Goal: Task Accomplishment & Management: Manage account settings

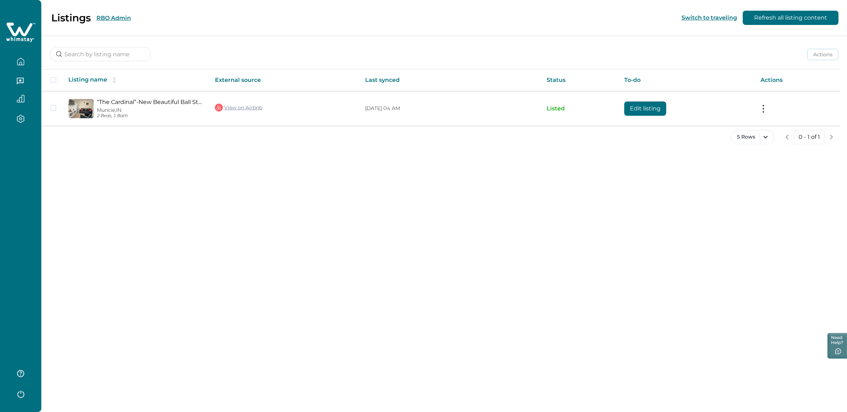
click at [128, 15] on button "RBO Admin" at bounding box center [113, 18] width 35 height 7
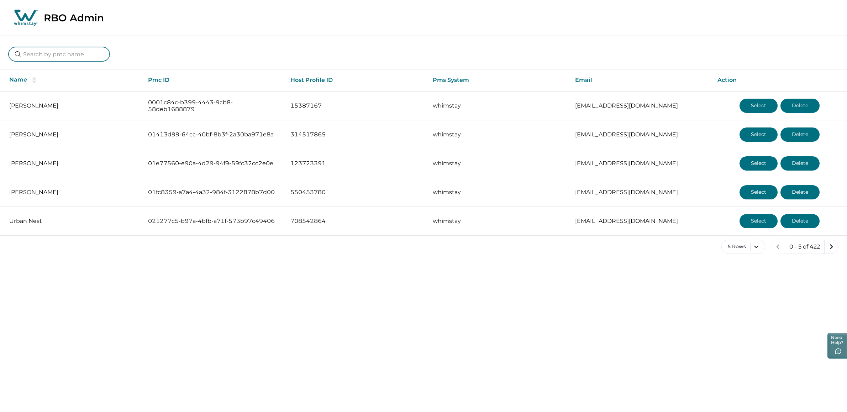
click at [70, 53] on input at bounding box center [59, 54] width 101 height 14
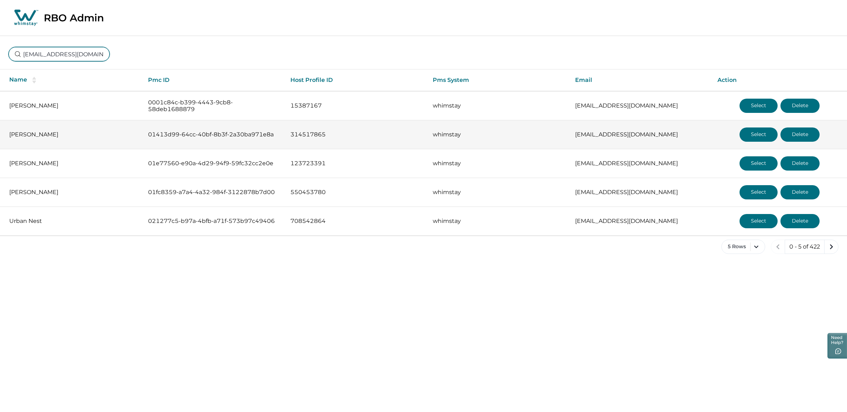
scroll to position [0, 26]
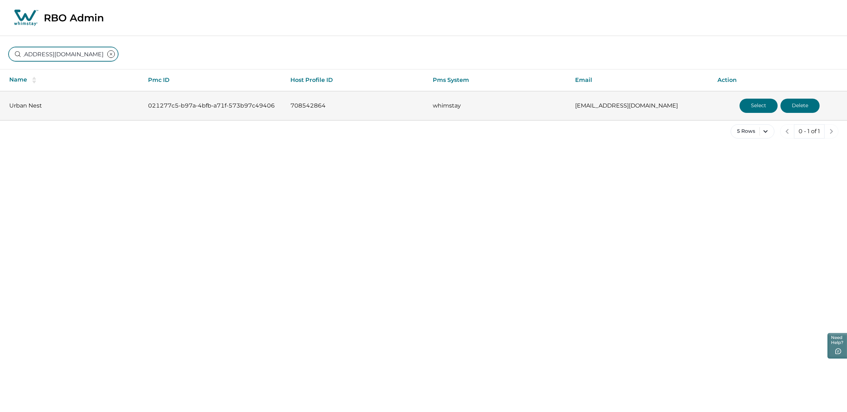
type input "[EMAIL_ADDRESS][DOMAIN_NAME]"
click at [751, 108] on button "Select" at bounding box center [758, 106] width 38 height 14
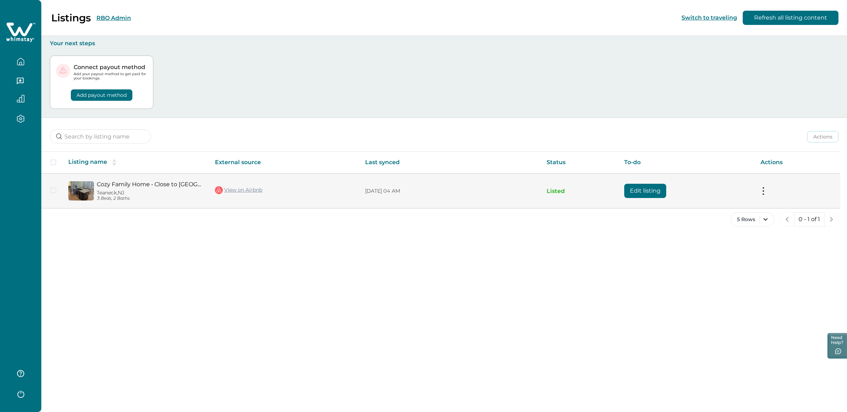
click at [764, 187] on button at bounding box center [763, 190] width 6 height 7
click at [719, 251] on button "View listing details" at bounding box center [721, 249] width 81 height 13
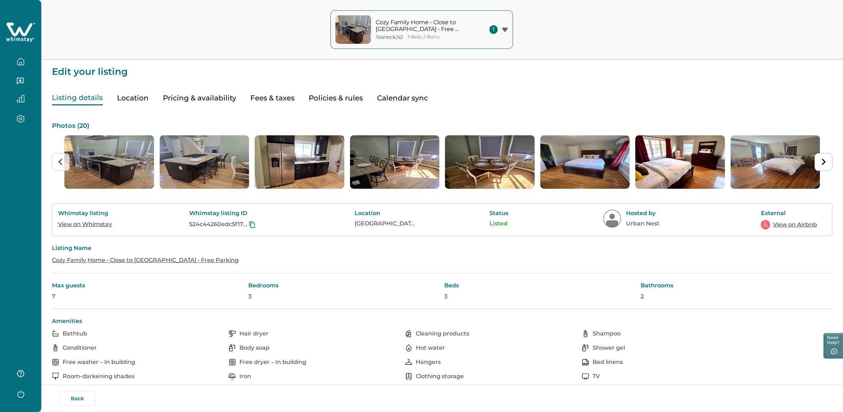
click at [195, 93] on button "Pricing & availability" at bounding box center [199, 98] width 73 height 15
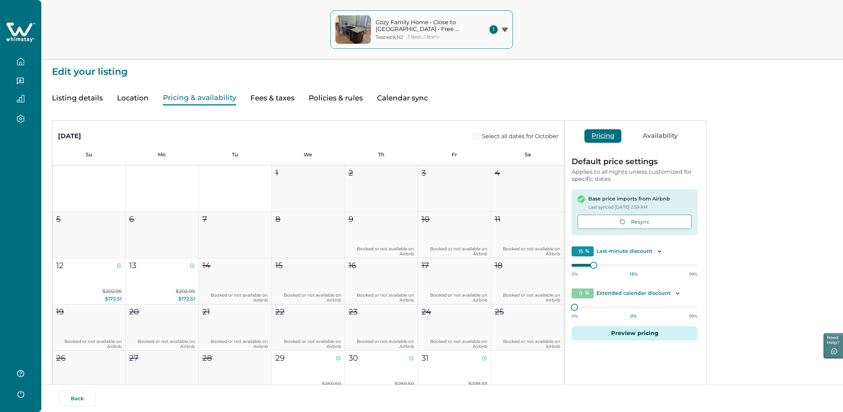
click at [269, 98] on button "Fees & taxes" at bounding box center [272, 98] width 44 height 15
type input "80"
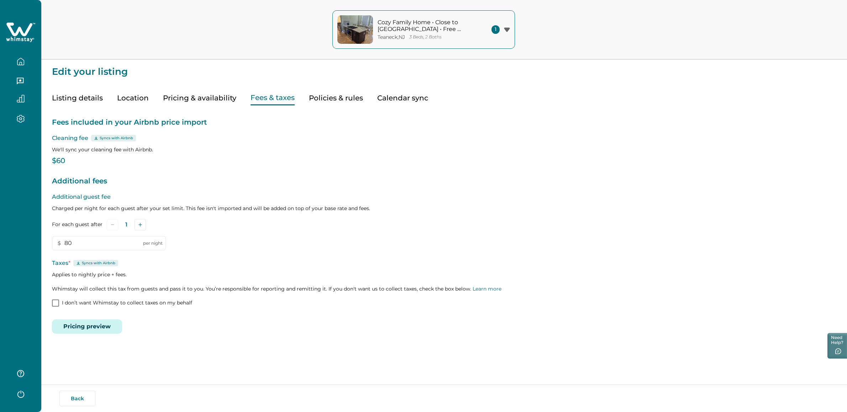
click at [204, 98] on button "Pricing & availability" at bounding box center [199, 98] width 73 height 15
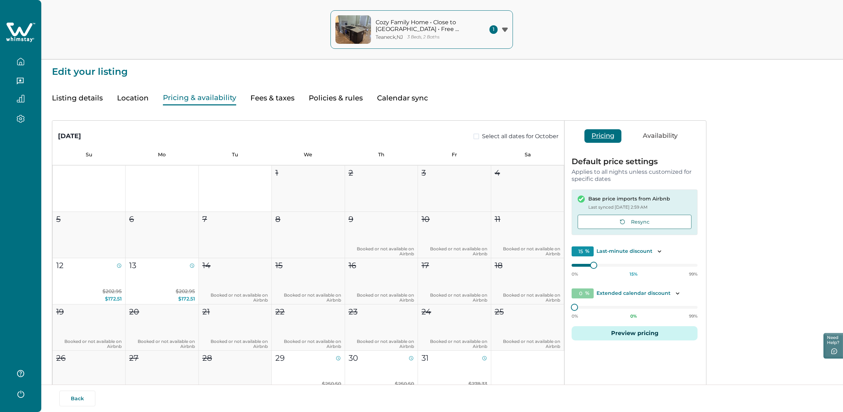
click at [137, 94] on button "Location" at bounding box center [133, 98] width 32 height 15
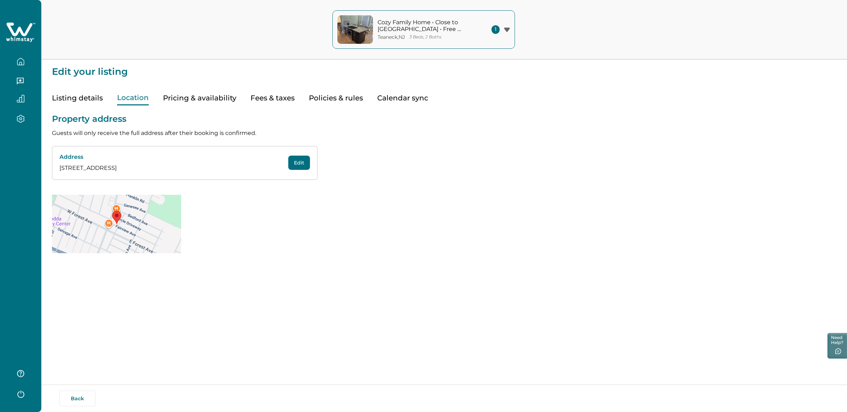
click at [247, 95] on div "Listing details Location Pricing & availability Fees & taxes Policies & rules C…" at bounding box center [444, 90] width 784 height 29
click at [279, 97] on button "Fees & taxes" at bounding box center [272, 98] width 44 height 15
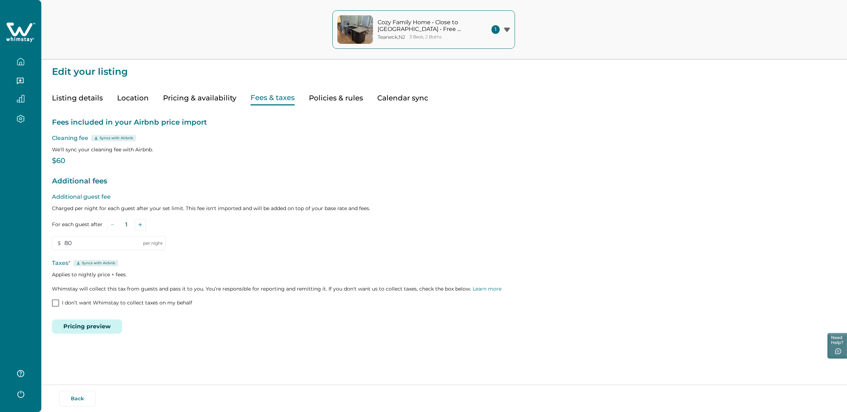
click at [208, 96] on button "Pricing & availability" at bounding box center [199, 98] width 73 height 15
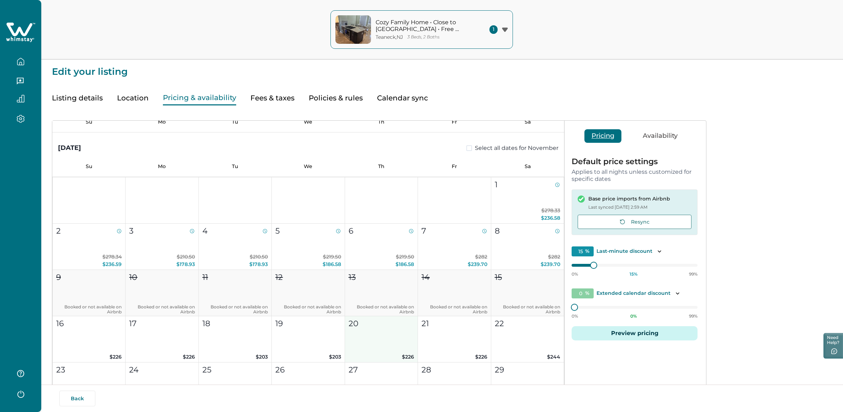
scroll to position [280, 0]
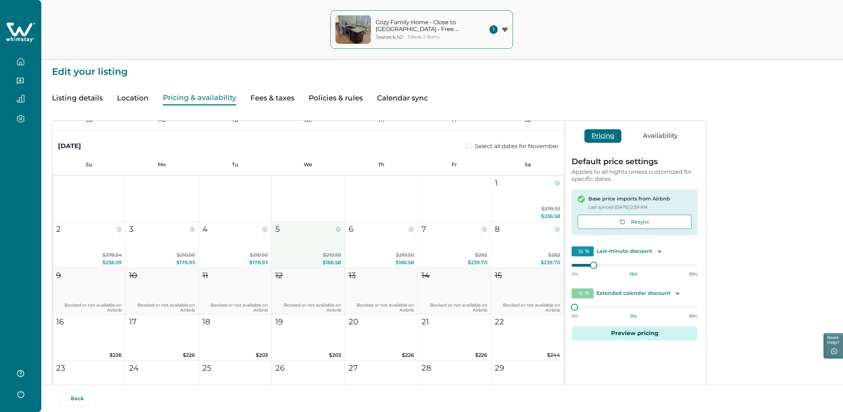
click at [323, 262] on span "$186.58" at bounding box center [332, 262] width 19 height 6
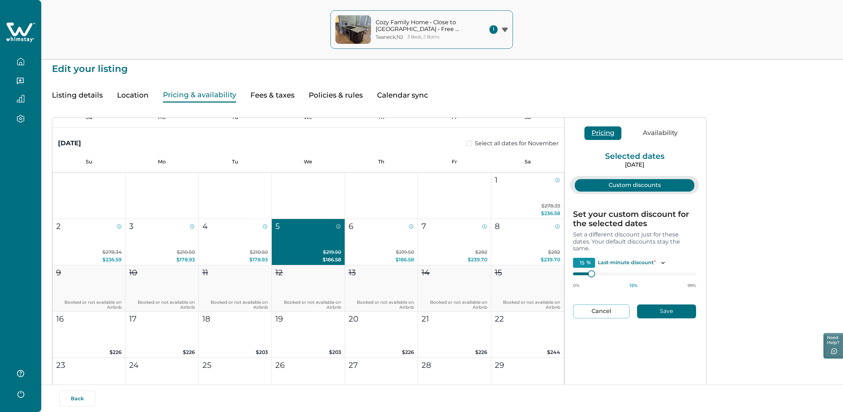
scroll to position [4, 0]
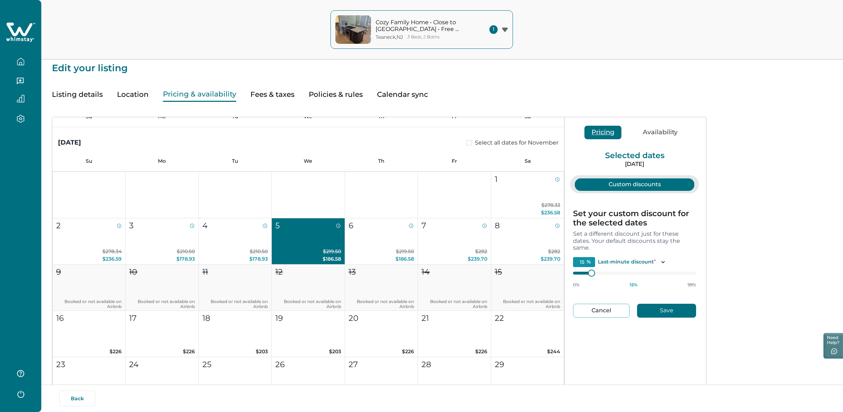
click at [675, 307] on button "Save" at bounding box center [666, 310] width 59 height 14
type input "0"
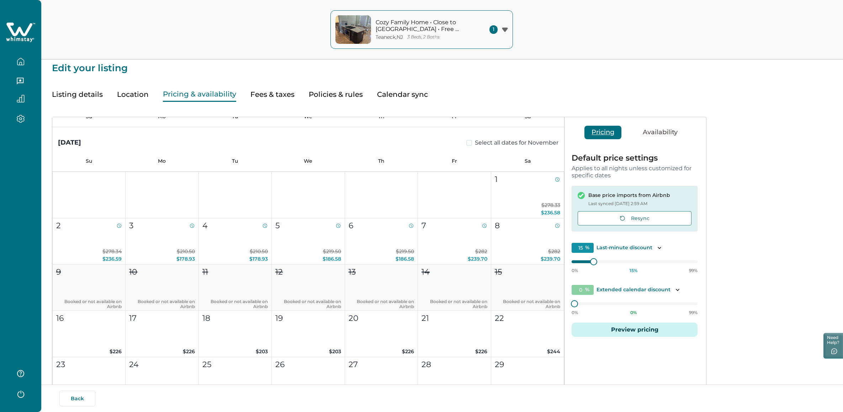
click at [706, 310] on div at bounding box center [776, 302] width 140 height 370
click at [751, 232] on div "[DATE] Select all dates for October Su Mo Tu We Th Fr Sa 1 2 3 4 5 6 7 8 9 Book…" at bounding box center [442, 295] width 781 height 386
click at [756, 232] on div "[DATE] Select all dates for October Su Mo Tu We Th Fr Sa 1 2 3 4 5 6 7 8 9 Book…" at bounding box center [442, 295] width 781 height 386
click at [652, 131] on button "Availability" at bounding box center [660, 133] width 49 height 14
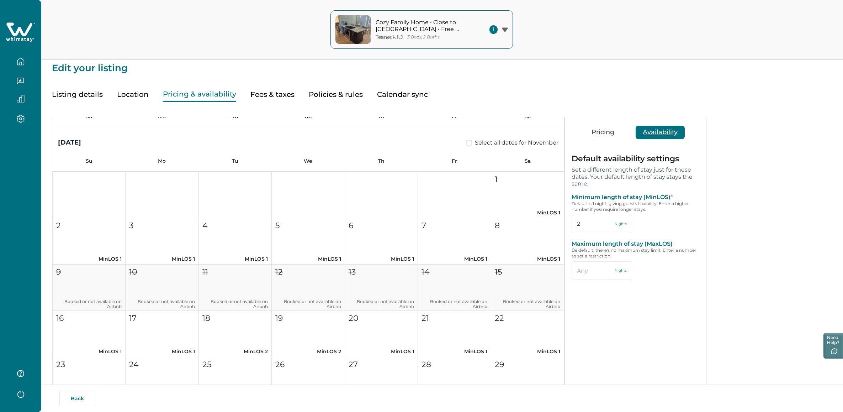
click at [605, 134] on button "Pricing" at bounding box center [603, 133] width 37 height 14
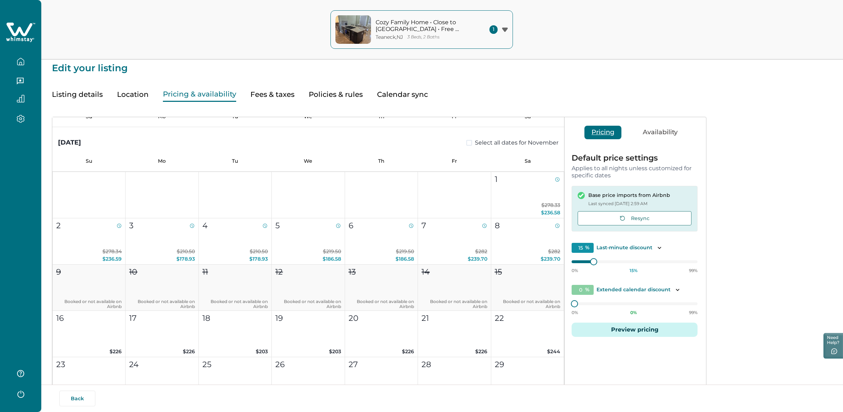
click at [643, 132] on button "Availability" at bounding box center [660, 133] width 49 height 14
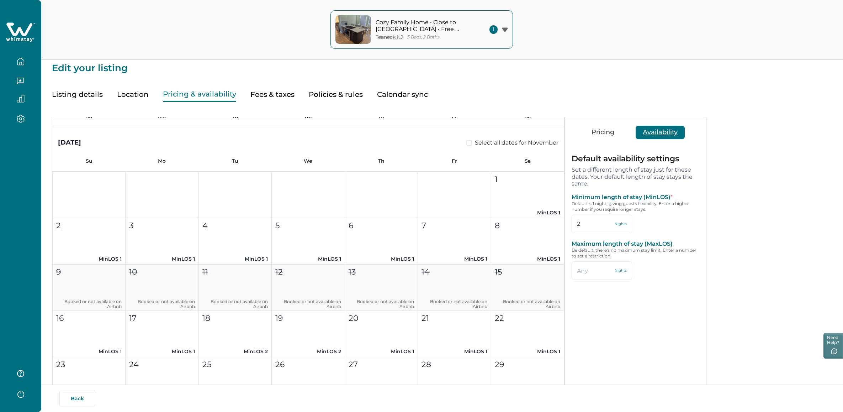
click at [278, 94] on button "Fees & taxes" at bounding box center [272, 94] width 44 height 15
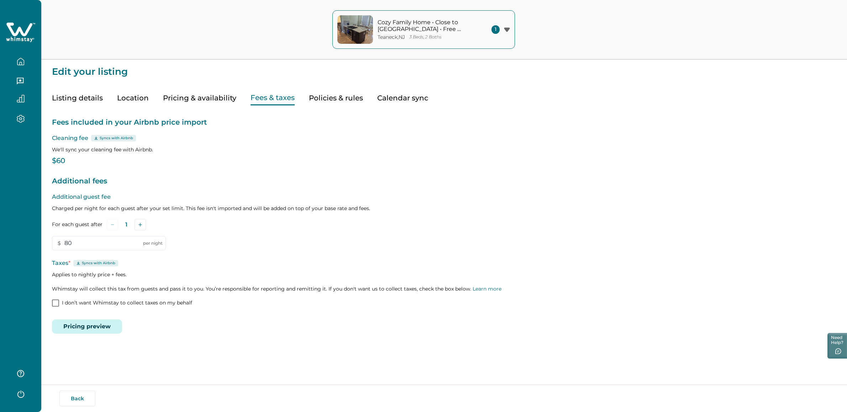
drag, startPoint x: 334, startPoint y: 93, endPoint x: 349, endPoint y: 93, distance: 15.3
click at [334, 93] on button "Policies & rules" at bounding box center [336, 98] width 54 height 15
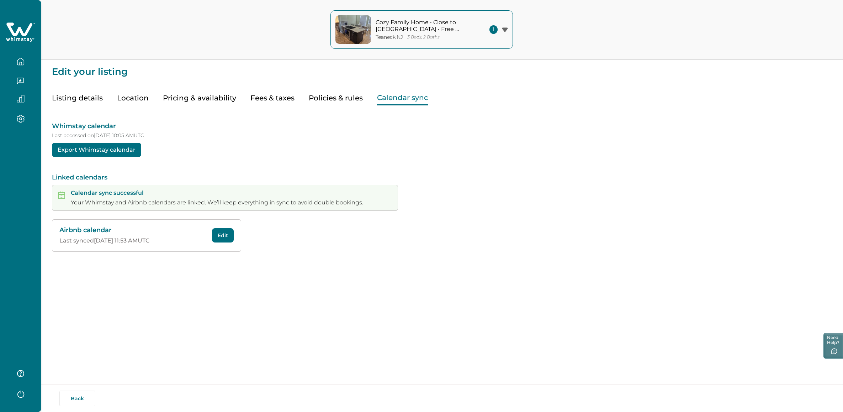
click at [392, 93] on button "Calendar sync" at bounding box center [402, 98] width 51 height 15
click at [91, 92] on button "Listing details" at bounding box center [77, 98] width 51 height 15
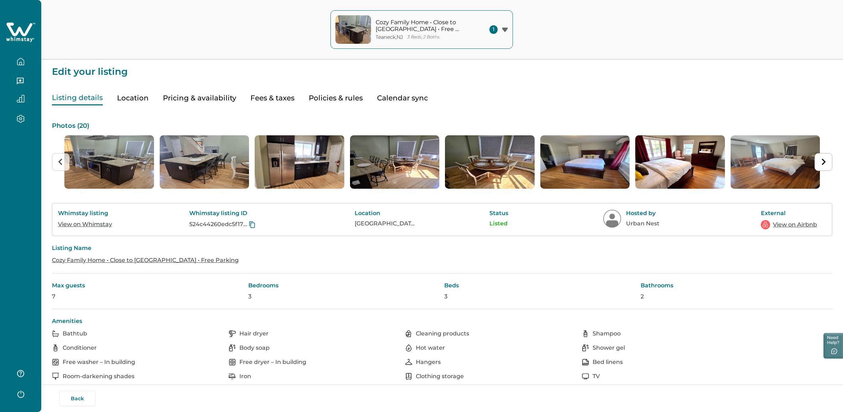
click at [100, 224] on link "View on Whimstay" at bounding box center [85, 224] width 54 height 7
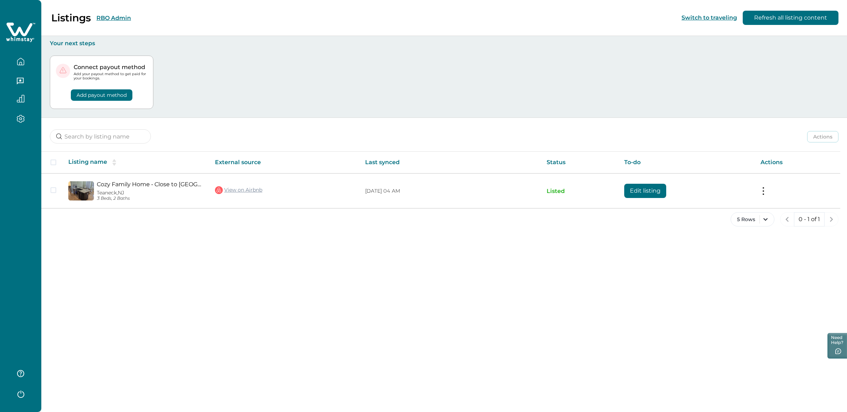
click at [111, 16] on button "RBO Admin" at bounding box center [113, 18] width 35 height 7
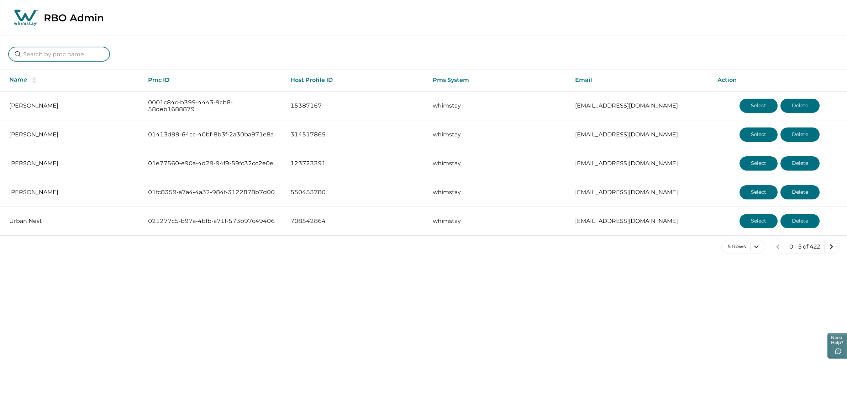
click at [57, 58] on input at bounding box center [59, 54] width 101 height 14
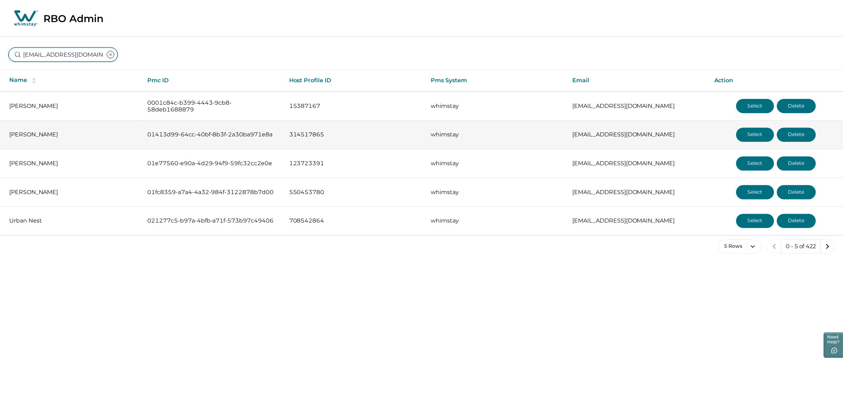
scroll to position [0, 26]
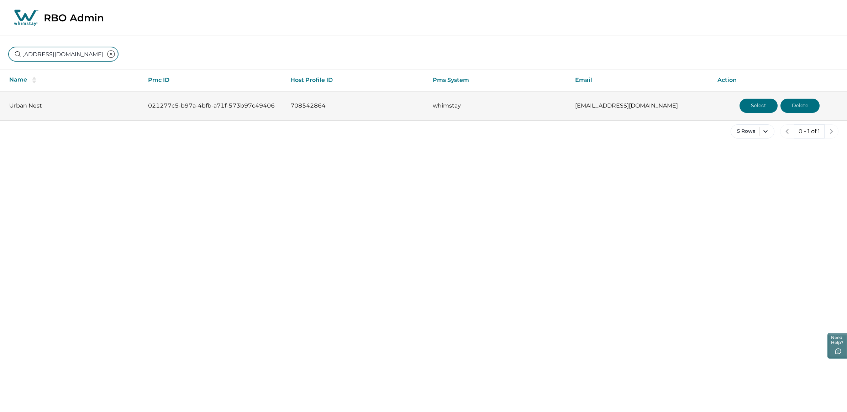
type input "[EMAIL_ADDRESS][DOMAIN_NAME]"
click at [754, 106] on button "Select" at bounding box center [758, 106] width 38 height 14
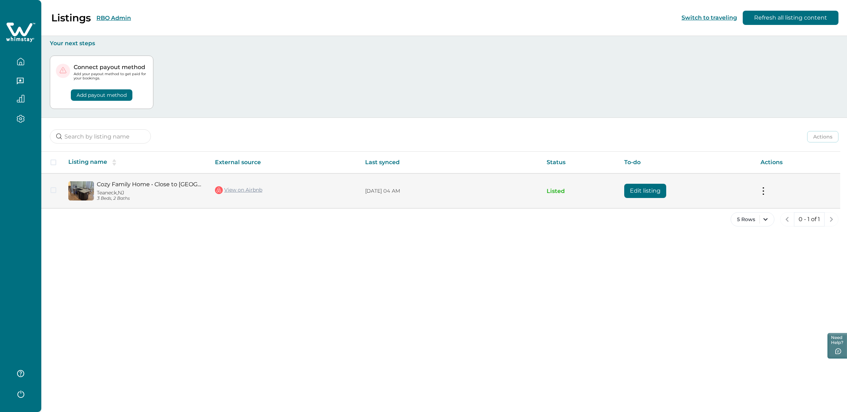
click at [764, 190] on button at bounding box center [763, 190] width 6 height 7
click at [720, 250] on button "View listing details" at bounding box center [721, 249] width 81 height 13
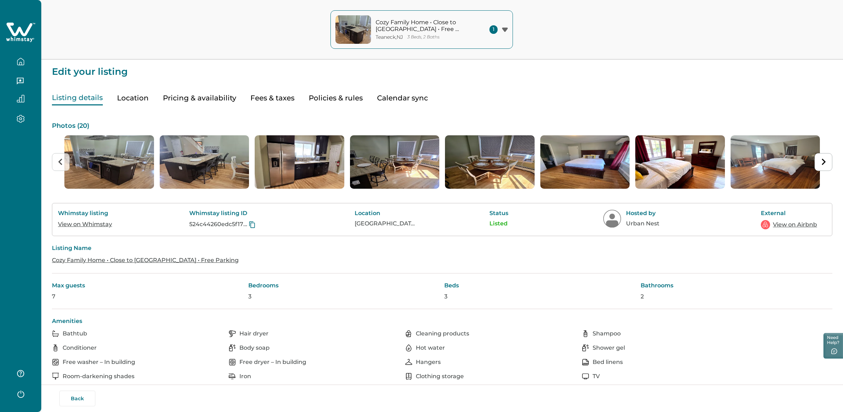
click at [265, 101] on button "Fees & taxes" at bounding box center [272, 98] width 44 height 15
type input "80"
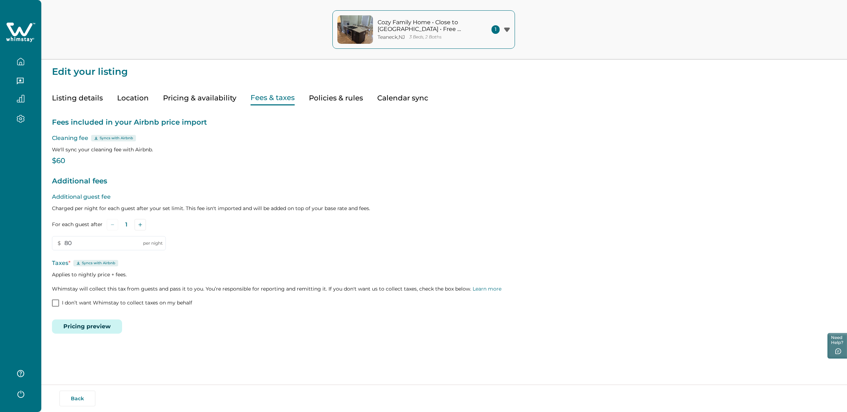
click at [87, 98] on button "Listing details" at bounding box center [77, 98] width 51 height 15
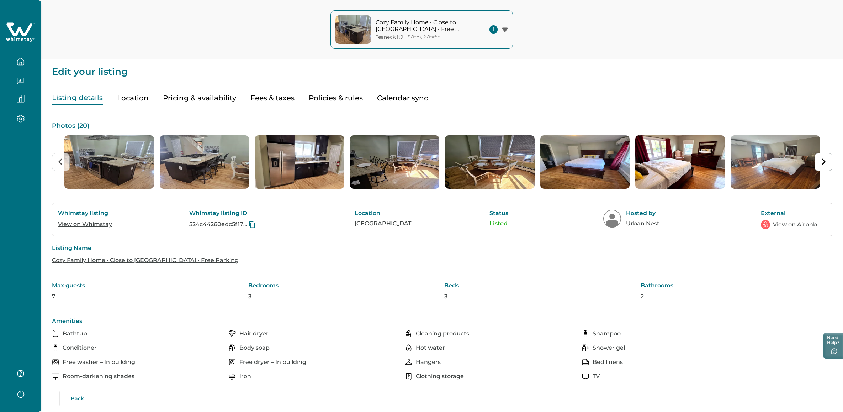
click at [393, 91] on button "Calendar sync" at bounding box center [402, 98] width 51 height 15
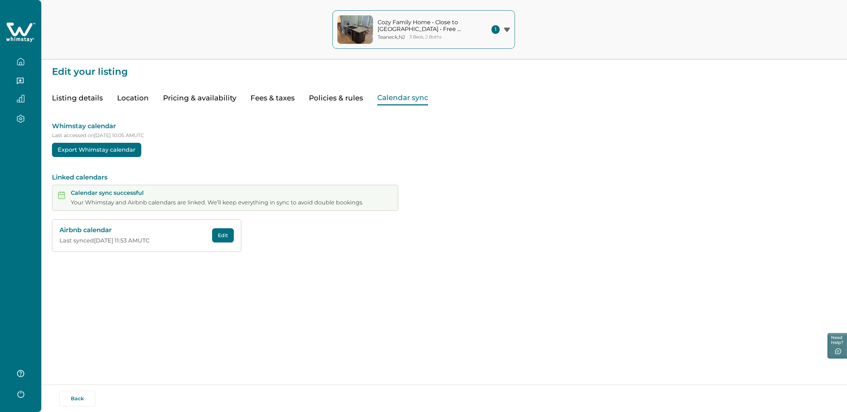
click at [356, 95] on button "Policies & rules" at bounding box center [336, 98] width 54 height 15
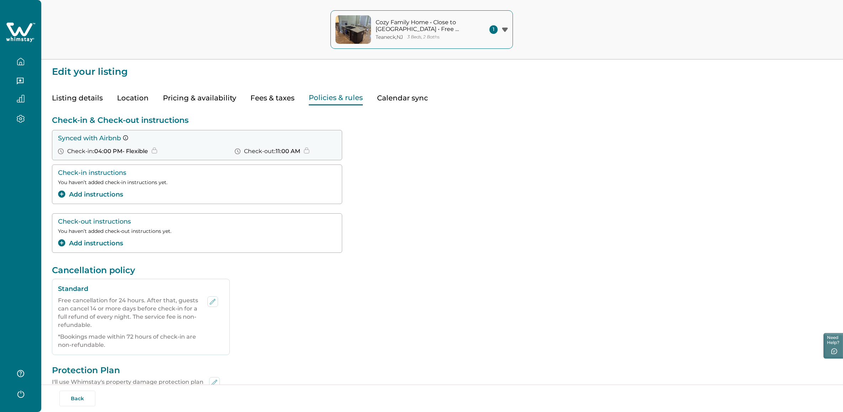
click at [171, 99] on button "Pricing & availability" at bounding box center [199, 98] width 73 height 15
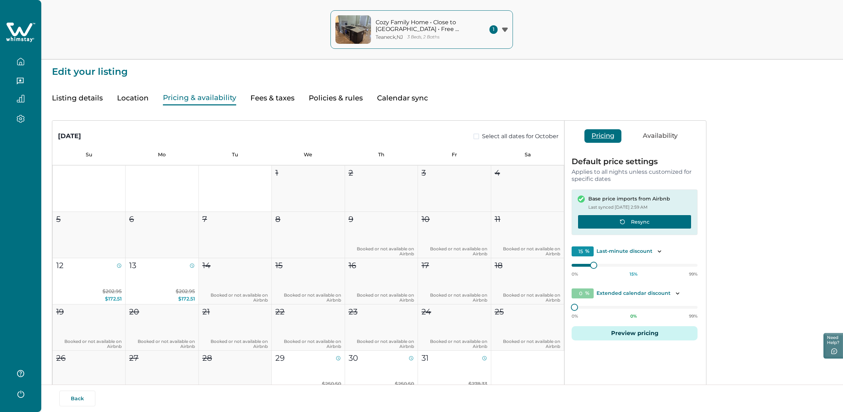
click at [621, 222] on icon "button" at bounding box center [622, 222] width 4 height 4
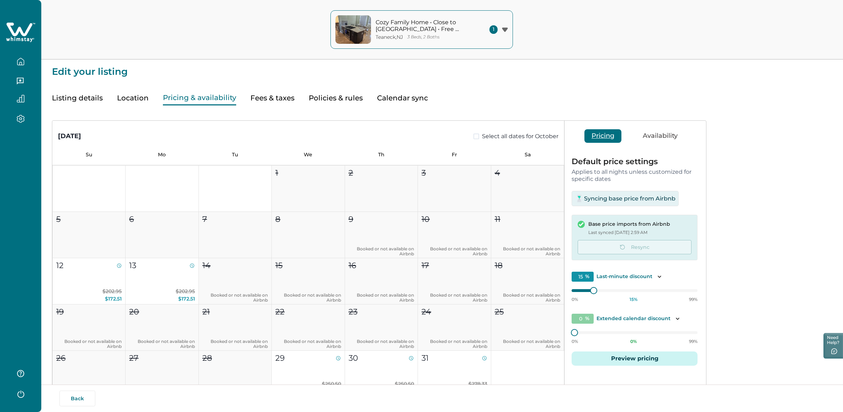
click at [76, 91] on button "Listing details" at bounding box center [77, 98] width 51 height 15
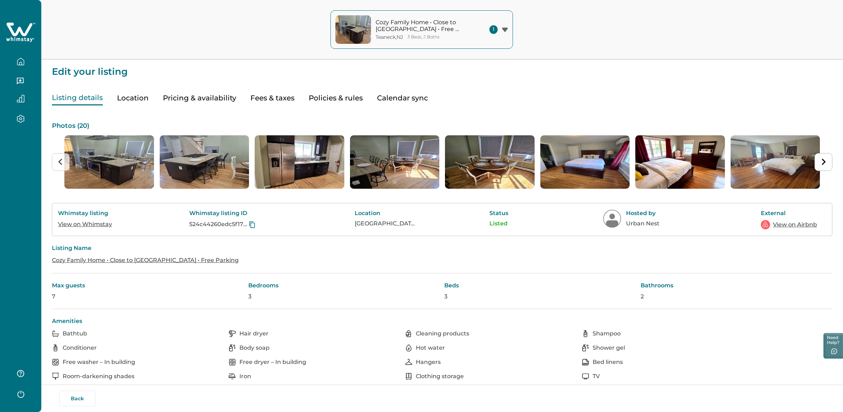
click at [349, 98] on button "Policies & rules" at bounding box center [336, 98] width 54 height 15
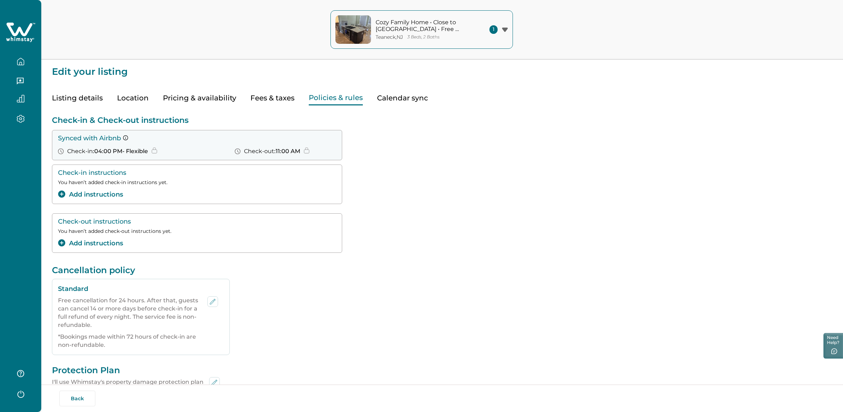
click at [284, 91] on button "Fees & taxes" at bounding box center [272, 98] width 44 height 15
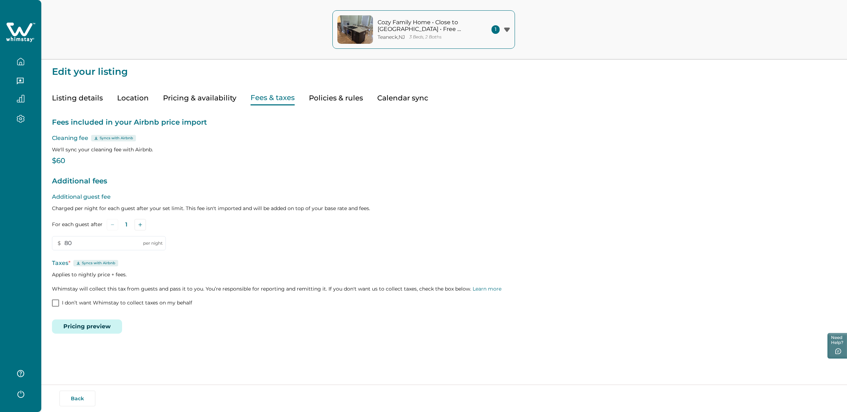
click at [63, 153] on div "Fees included in your Airbnb price import Cleaning fee Syncs with Airbnb We'll …" at bounding box center [444, 219] width 784 height 228
click at [62, 158] on p "$60" at bounding box center [444, 160] width 784 height 7
click at [109, 160] on p "$60" at bounding box center [444, 160] width 784 height 7
click at [178, 104] on button "Pricing & availability" at bounding box center [199, 98] width 73 height 15
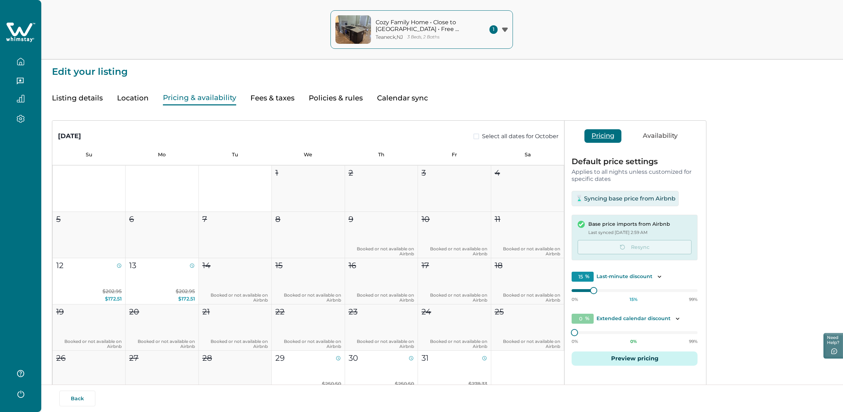
click at [141, 93] on button "Location" at bounding box center [133, 98] width 32 height 15
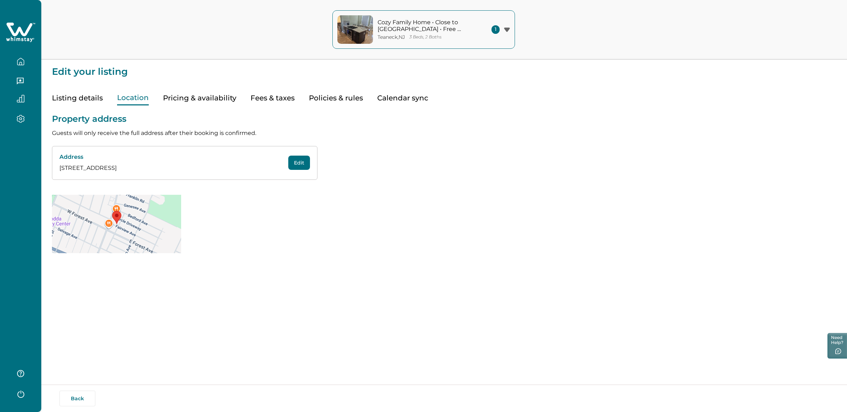
click at [93, 93] on button "Listing details" at bounding box center [77, 98] width 51 height 15
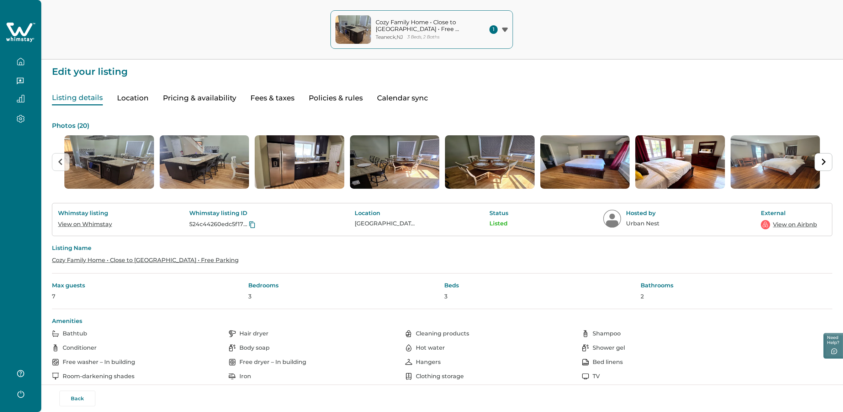
click at [805, 224] on link "View on Airbnb" at bounding box center [795, 224] width 44 height 9
click at [218, 96] on button "Pricing & availability" at bounding box center [199, 98] width 73 height 15
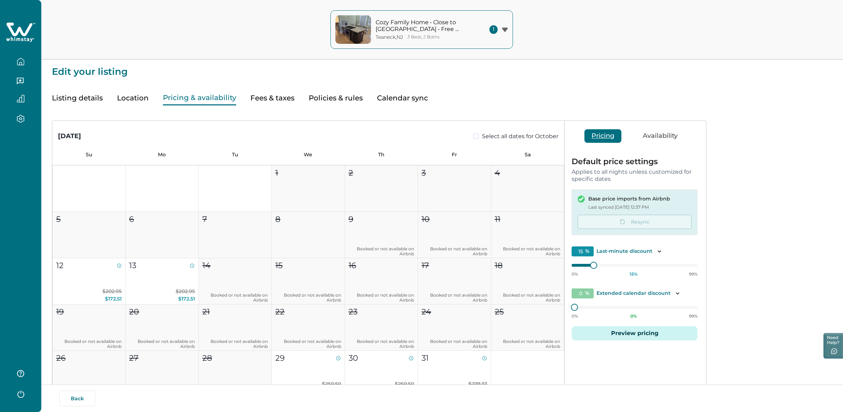
click at [291, 96] on button "Fees & taxes" at bounding box center [272, 98] width 44 height 15
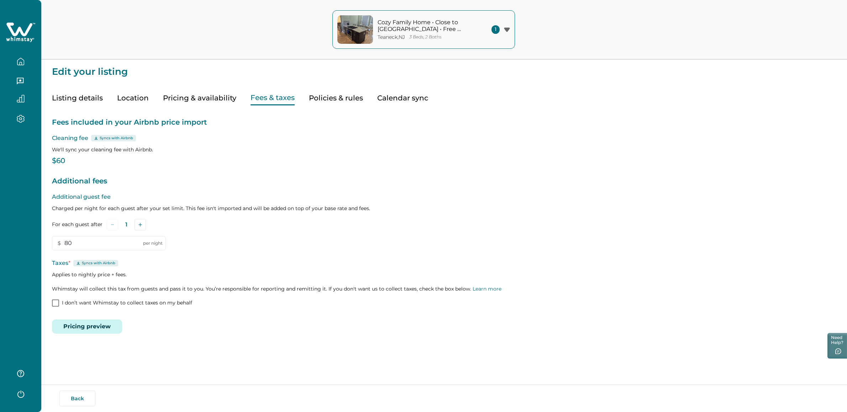
click at [270, 91] on button "Fees & taxes" at bounding box center [272, 98] width 44 height 15
click at [270, 95] on button "Fees & taxes" at bounding box center [272, 98] width 44 height 15
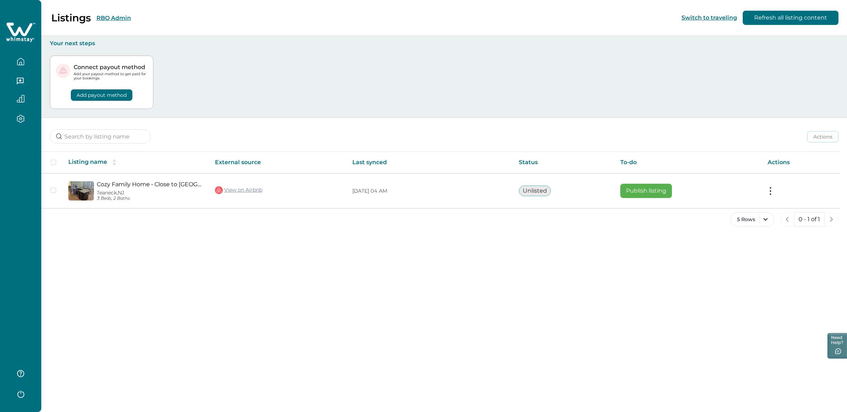
click at [115, 17] on button "RBO Admin" at bounding box center [113, 18] width 35 height 7
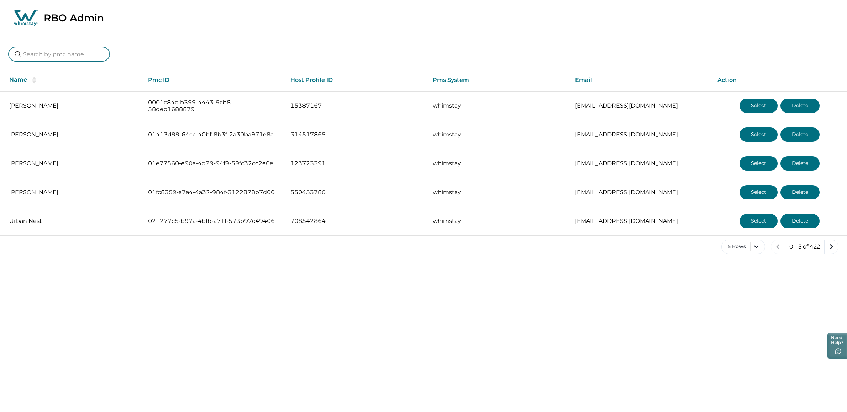
click at [78, 57] on input at bounding box center [59, 54] width 101 height 14
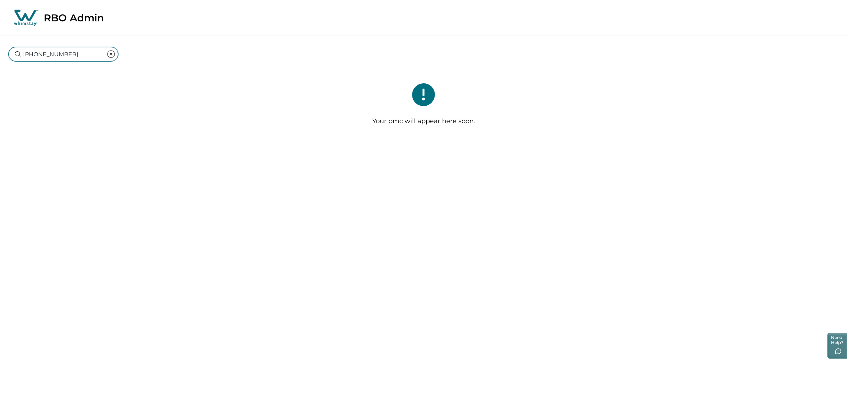
click at [52, 54] on input "(425) 205-7929" at bounding box center [64, 54] width 110 height 14
click at [26, 56] on input "(4252057929" at bounding box center [64, 54] width 110 height 14
type input "4252057929"
click at [107, 54] on icon "clear input" at bounding box center [111, 54] width 9 height 9
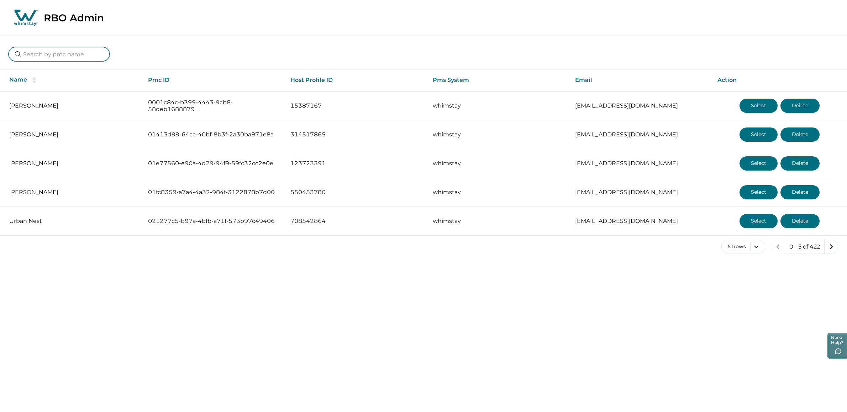
click at [75, 54] on input at bounding box center [59, 54] width 101 height 14
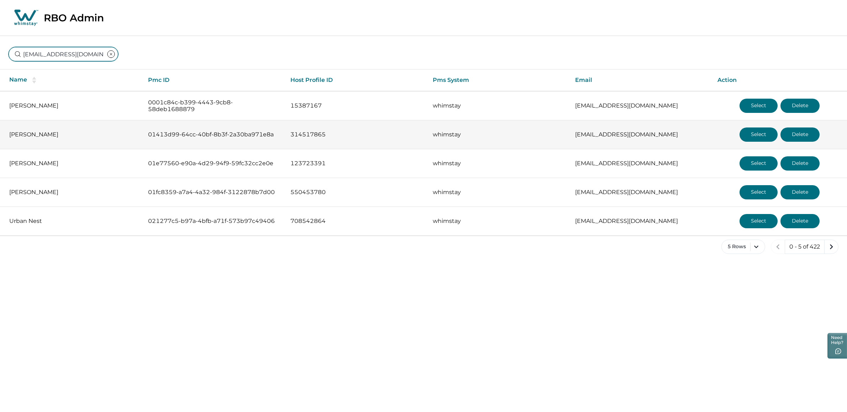
scroll to position [0, 19]
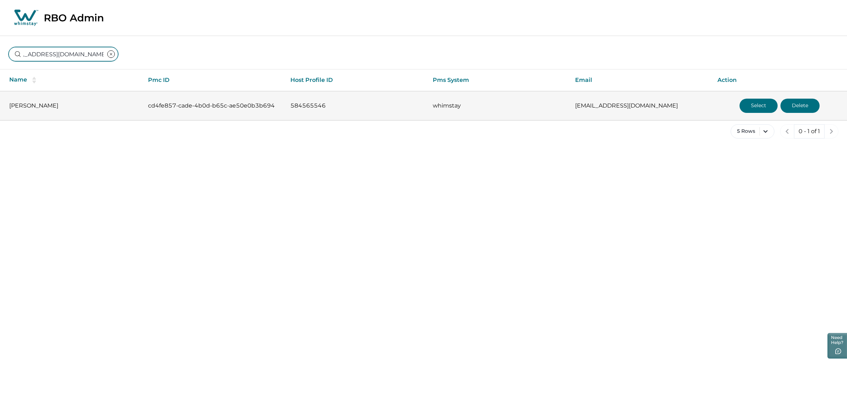
type input "thesunsetspotaz@gmail.com"
click at [755, 111] on button "Select" at bounding box center [758, 106] width 38 height 14
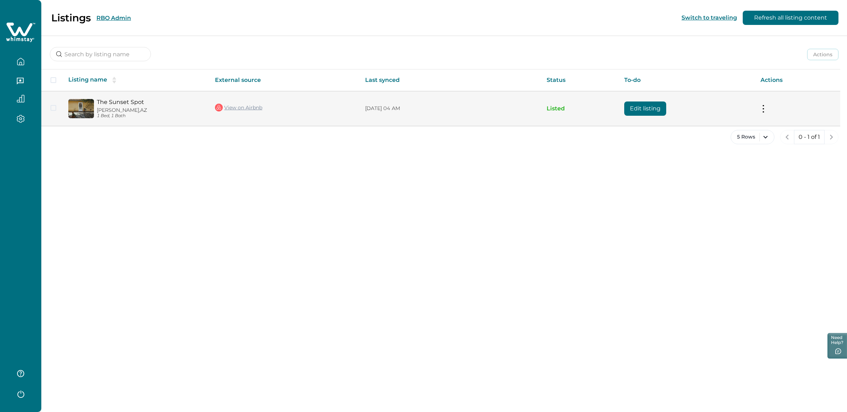
click at [762, 106] on button at bounding box center [763, 108] width 6 height 7
click at [707, 171] on button "View listing details" at bounding box center [721, 166] width 81 height 13
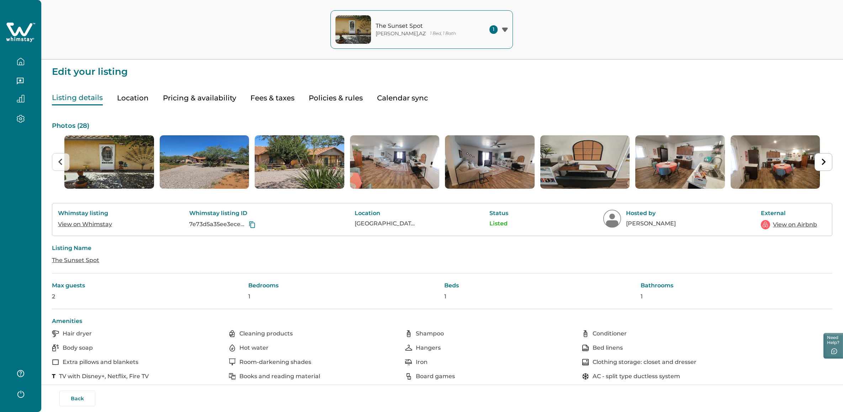
click at [185, 100] on button "Pricing & availability" at bounding box center [199, 98] width 73 height 15
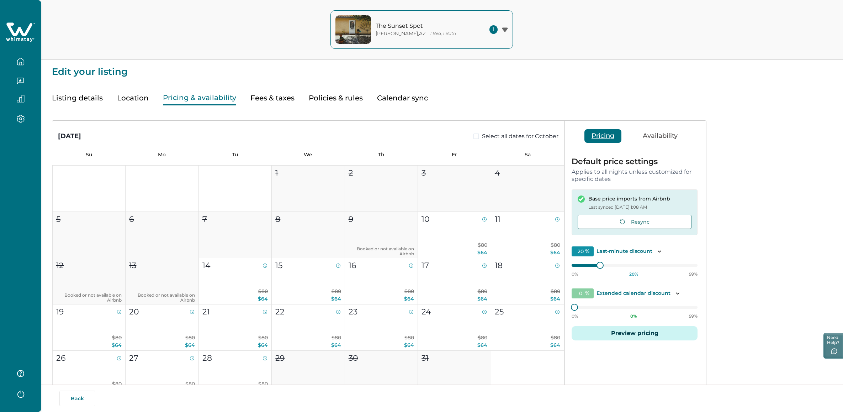
click at [126, 105] on div "October 2025 Select all dates for October Su Mo Tu We Th Fr Sa 1 2 3 4 5 6 7 8 …" at bounding box center [442, 298] width 781 height 386
click at [135, 97] on button "Location" at bounding box center [133, 98] width 32 height 15
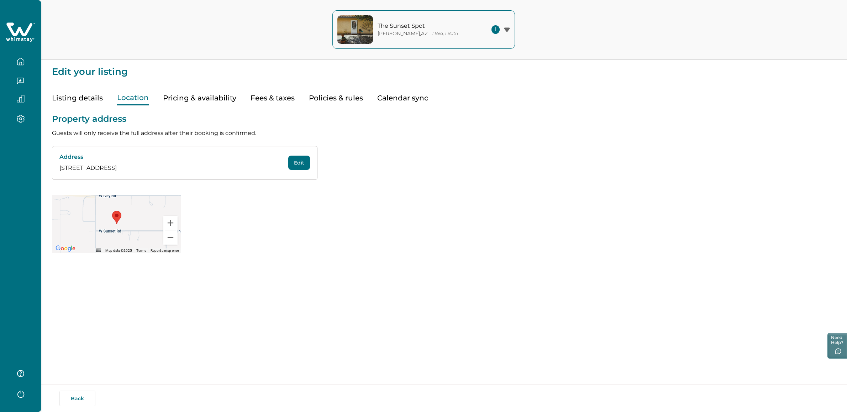
click at [176, 99] on button "Pricing & availability" at bounding box center [199, 98] width 73 height 15
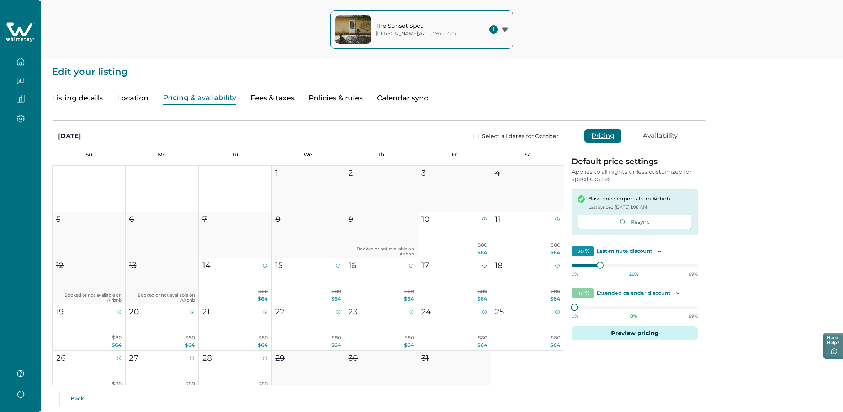
click at [277, 94] on button "Fees & taxes" at bounding box center [272, 98] width 44 height 15
type input "0"
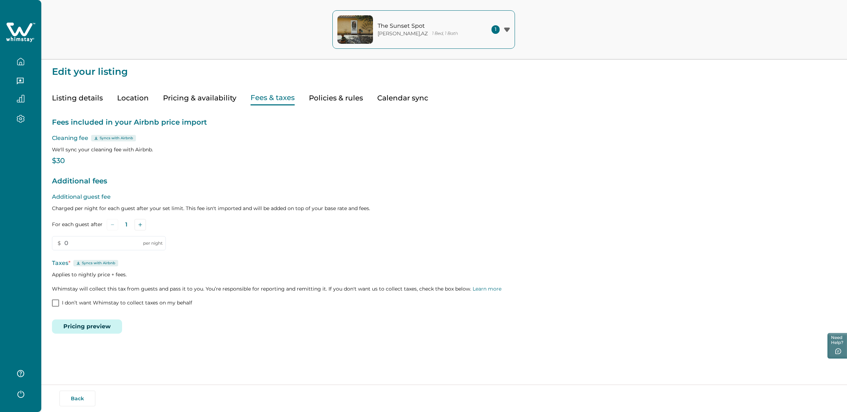
click at [348, 96] on button "Policies & rules" at bounding box center [336, 98] width 54 height 15
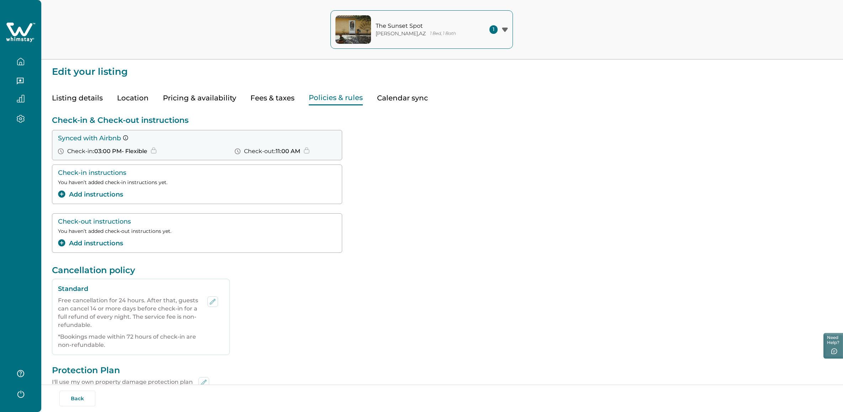
click at [241, 100] on div "Listing details Location Pricing & availability Fees & taxes Policies & rules C…" at bounding box center [442, 90] width 781 height 29
click at [250, 97] on button "Fees & taxes" at bounding box center [272, 98] width 44 height 15
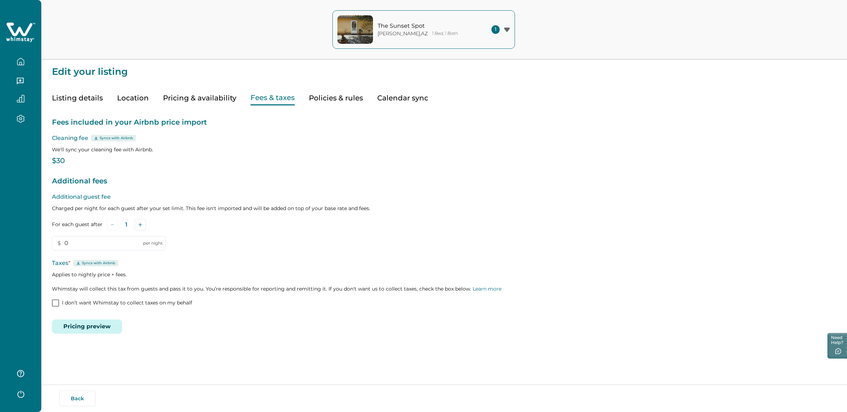
click at [163, 95] on button "Pricing & availability" at bounding box center [199, 98] width 73 height 15
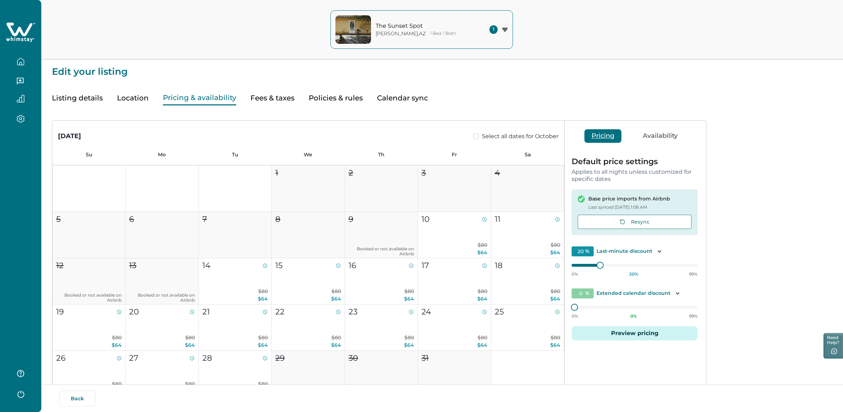
click at [59, 93] on button "Listing details" at bounding box center [77, 98] width 51 height 15
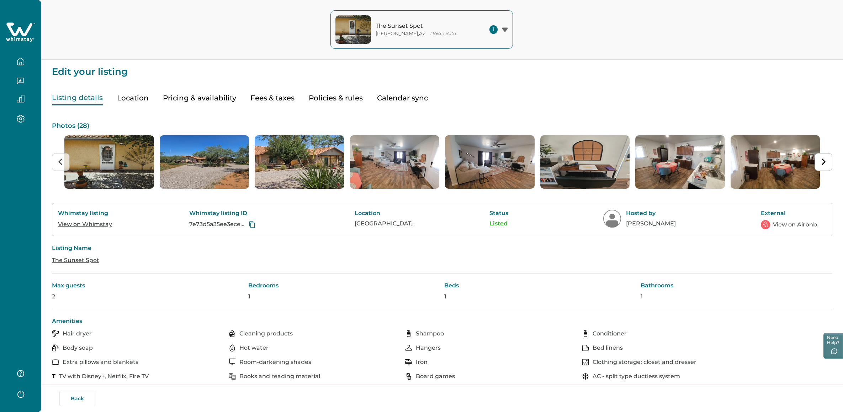
click at [19, 58] on icon "button" at bounding box center [21, 62] width 8 height 8
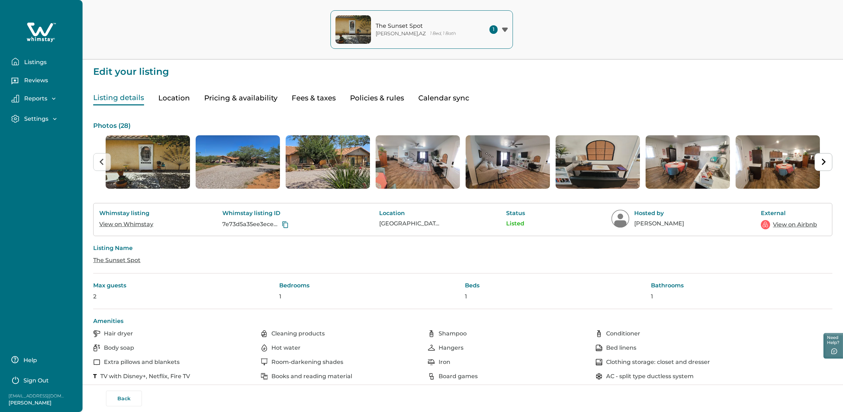
click at [41, 67] on button "Listings" at bounding box center [43, 61] width 65 height 14
